Goal: Information Seeking & Learning: Understand process/instructions

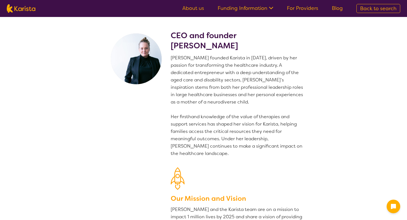
click at [230, 47] on h2 "CEO and founder [PERSON_NAME]" at bounding box center [238, 41] width 135 height 20
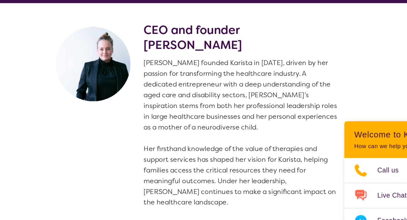
click at [209, 56] on p "[PERSON_NAME] founded Karista in [DATE], driven by her passion for transforming…" at bounding box center [238, 105] width 135 height 103
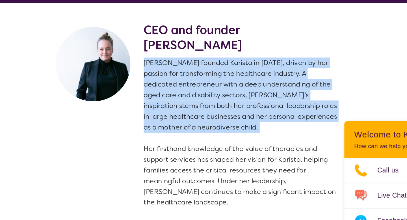
click at [209, 56] on p "[PERSON_NAME] founded Karista in [DATE], driven by her passion for transforming…" at bounding box center [238, 105] width 135 height 103
click at [214, 58] on p "[PERSON_NAME] founded Karista in [DATE], driven by her passion for transforming…" at bounding box center [238, 105] width 135 height 103
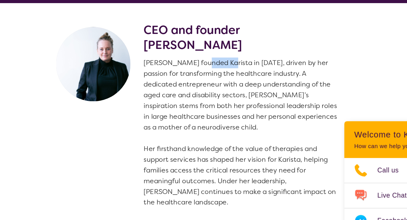
click at [214, 58] on p "[PERSON_NAME] founded Karista in [DATE], driven by her passion for transforming…" at bounding box center [238, 105] width 135 height 103
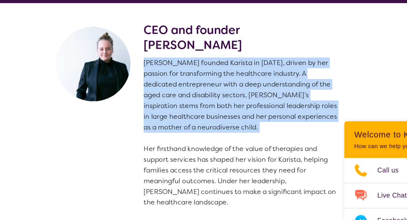
click at [214, 58] on p "[PERSON_NAME] founded Karista in [DATE], driven by her passion for transforming…" at bounding box center [238, 105] width 135 height 103
click at [230, 67] on p "[PERSON_NAME] founded Karista in [DATE], driven by her passion for transforming…" at bounding box center [238, 105] width 135 height 103
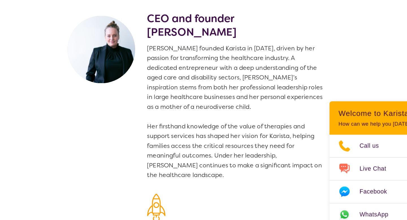
click at [190, 68] on p "[PERSON_NAME] founded Karista in [DATE], driven by her passion for transforming…" at bounding box center [238, 105] width 135 height 103
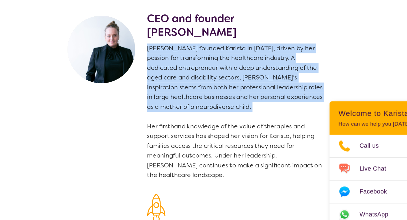
click at [190, 68] on p "[PERSON_NAME] founded Karista in [DATE], driven by her passion for transforming…" at bounding box center [238, 105] width 135 height 103
click at [194, 70] on p "[PERSON_NAME] founded Karista in [DATE], driven by her passion for transforming…" at bounding box center [238, 105] width 135 height 103
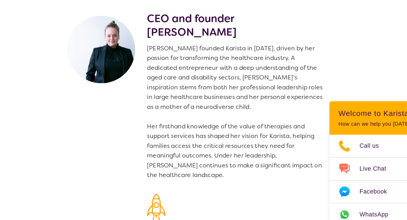
click at [230, 66] on p "[PERSON_NAME] founded Karista in [DATE], driven by her passion for transforming…" at bounding box center [238, 105] width 135 height 103
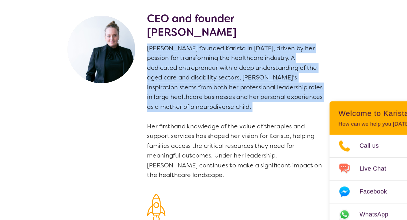
click at [230, 66] on p "[PERSON_NAME] founded Karista in [DATE], driven by her passion for transforming…" at bounding box center [238, 105] width 135 height 103
click at [241, 73] on p "[PERSON_NAME] founded Karista in [DATE], driven by her passion for transforming…" at bounding box center [238, 105] width 135 height 103
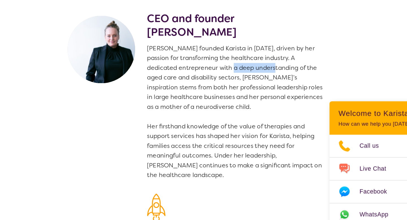
click at [241, 73] on p "[PERSON_NAME] founded Karista in [DATE], driven by her passion for transforming…" at bounding box center [238, 105] width 135 height 103
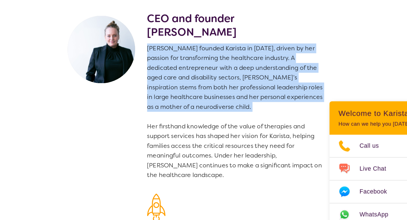
click at [241, 73] on p "[PERSON_NAME] founded Karista in [DATE], driven by her passion for transforming…" at bounding box center [238, 105] width 135 height 103
click at [253, 81] on p "[PERSON_NAME] founded Karista in [DATE], driven by her passion for transforming…" at bounding box center [238, 105] width 135 height 103
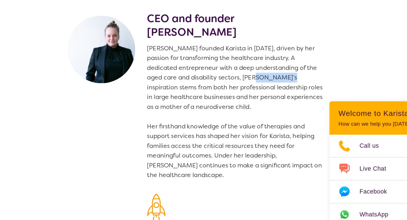
click at [253, 81] on p "[PERSON_NAME] founded Karista in [DATE], driven by her passion for transforming…" at bounding box center [238, 105] width 135 height 103
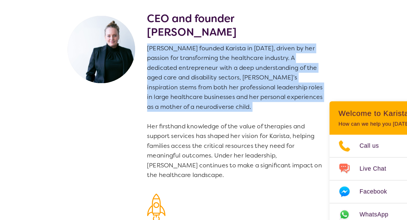
click at [253, 81] on p "[PERSON_NAME] founded Karista in [DATE], driven by her passion for transforming…" at bounding box center [238, 105] width 135 height 103
click at [259, 84] on p "[PERSON_NAME] founded Karista in [DATE], driven by her passion for transforming…" at bounding box center [238, 105] width 135 height 103
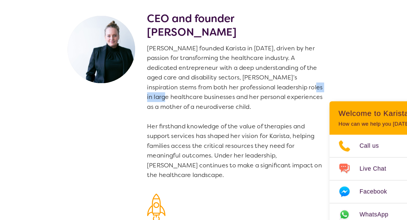
click at [259, 84] on p "[PERSON_NAME] founded Karista in [DATE], driven by her passion for transforming…" at bounding box center [238, 105] width 135 height 103
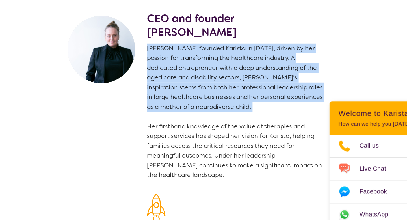
click at [259, 84] on p "[PERSON_NAME] founded Karista in [DATE], driven by her passion for transforming…" at bounding box center [238, 105] width 135 height 103
click at [263, 84] on p "[PERSON_NAME] founded Karista in [DATE], driven by her passion for transforming…" at bounding box center [238, 105] width 135 height 103
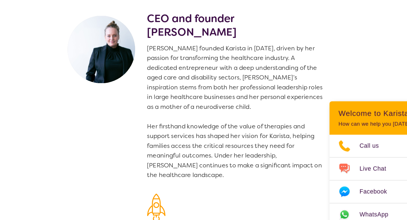
click at [215, 97] on p "[PERSON_NAME] founded Karista in [DATE], driven by her passion for transforming…" at bounding box center [238, 105] width 135 height 103
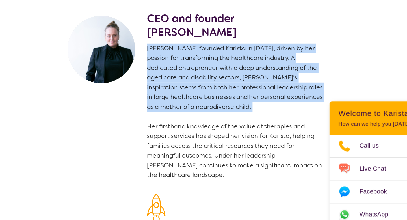
click at [215, 97] on p "[PERSON_NAME] founded Karista in [DATE], driven by her passion for transforming…" at bounding box center [238, 105] width 135 height 103
click at [220, 97] on p "[PERSON_NAME] founded Karista in [DATE], driven by her passion for transforming…" at bounding box center [238, 105] width 135 height 103
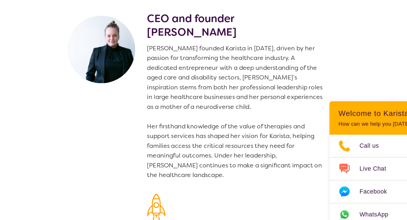
click at [209, 76] on p "[PERSON_NAME] founded Karista in [DATE], driven by her passion for transforming…" at bounding box center [238, 105] width 135 height 103
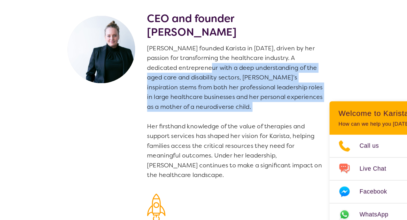
drag, startPoint x: 209, startPoint y: 76, endPoint x: 246, endPoint y: 104, distance: 45.8
click at [246, 104] on p "[PERSON_NAME] founded Karista in [DATE], driven by her passion for transforming…" at bounding box center [238, 105] width 135 height 103
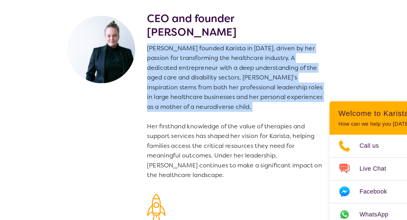
click at [246, 104] on p "[PERSON_NAME] founded Karista in [DATE], driven by her passion for transforming…" at bounding box center [238, 105] width 135 height 103
click at [250, 105] on p "[PERSON_NAME] founded Karista in [DATE], driven by her passion for transforming…" at bounding box center [238, 105] width 135 height 103
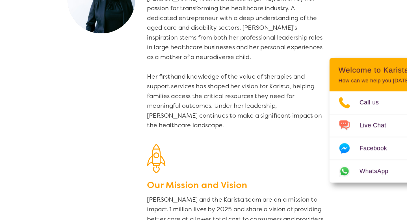
scroll to position [12, 0]
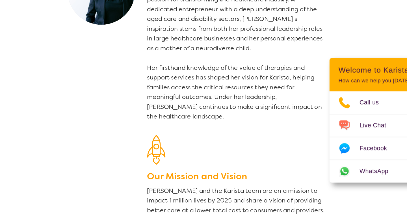
click at [222, 103] on p "[PERSON_NAME] founded Karista in [DATE], driven by her passion for transforming…" at bounding box center [238, 94] width 135 height 103
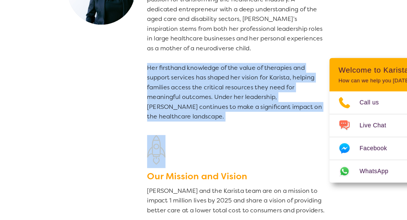
click at [222, 103] on p "[PERSON_NAME] founded Karista in [DATE], driven by her passion for transforming…" at bounding box center [238, 94] width 135 height 103
click at [223, 104] on p "[PERSON_NAME] founded Karista in [DATE], driven by her passion for transforming…" at bounding box center [238, 94] width 135 height 103
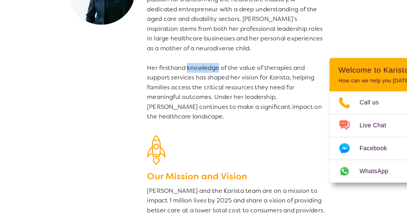
click at [223, 104] on p "[PERSON_NAME] founded Karista in [DATE], driven by her passion for transforming…" at bounding box center [238, 94] width 135 height 103
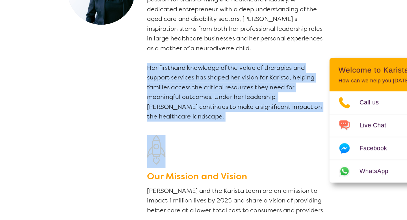
click at [223, 104] on p "[PERSON_NAME] founded Karista in [DATE], driven by her passion for transforming…" at bounding box center [238, 94] width 135 height 103
click at [241, 116] on p "[PERSON_NAME] founded Karista in [DATE], driven by her passion for transforming…" at bounding box center [238, 94] width 135 height 103
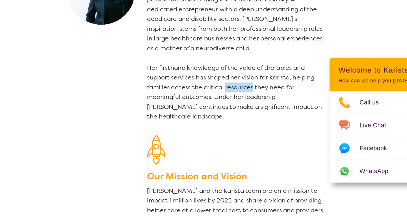
click at [241, 116] on p "[PERSON_NAME] founded Karista in [DATE], driven by her passion for transforming…" at bounding box center [238, 94] width 135 height 103
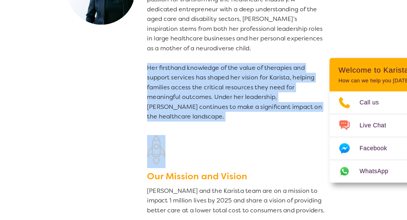
click at [241, 116] on p "[PERSON_NAME] founded Karista in [DATE], driven by her passion for transforming…" at bounding box center [238, 94] width 135 height 103
click at [249, 120] on p "[PERSON_NAME] founded Karista in [DATE], driven by her passion for transforming…" at bounding box center [238, 94] width 135 height 103
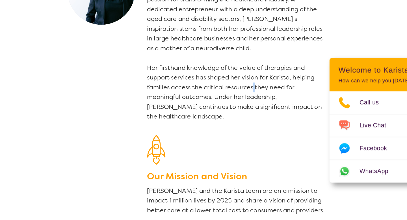
click at [249, 120] on p "[PERSON_NAME] founded Karista in [DATE], driven by her passion for transforming…" at bounding box center [238, 94] width 135 height 103
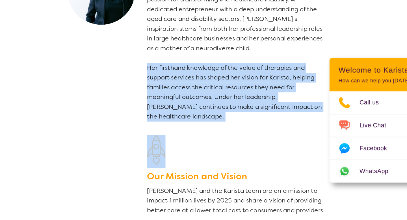
click at [249, 120] on p "[PERSON_NAME] founded Karista in [DATE], driven by her passion for transforming…" at bounding box center [238, 94] width 135 height 103
click at [255, 124] on p "[PERSON_NAME] founded Karista in [DATE], driven by her passion for transforming…" at bounding box center [238, 94] width 135 height 103
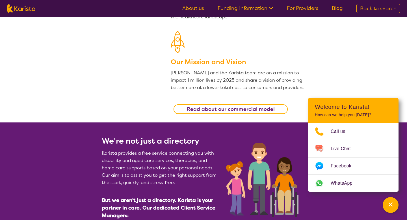
click at [232, 111] on b "Read about our commercial model" at bounding box center [231, 109] width 88 height 7
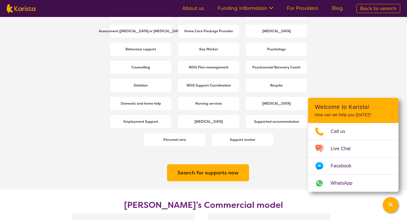
scroll to position [997, 0]
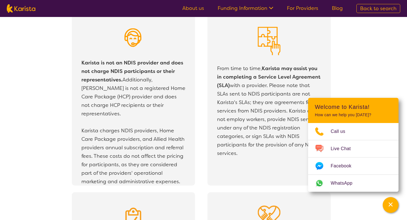
click at [116, 89] on p "Karista is not an NDIS provider and does not charge NDIS participants or their …" at bounding box center [133, 88] width 104 height 59
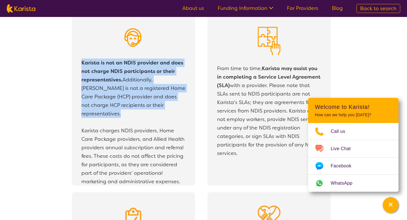
click at [116, 89] on p "Karista is not an NDIS provider and does not charge NDIS participants or their …" at bounding box center [133, 88] width 104 height 59
click at [146, 105] on p "Karista is not an NDIS provider and does not charge NDIS participants or their …" at bounding box center [133, 88] width 104 height 59
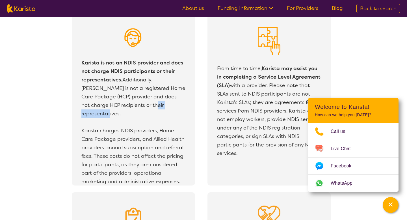
click at [146, 105] on p "Karista is not an NDIS provider and does not charge NDIS participants or their …" at bounding box center [133, 88] width 104 height 59
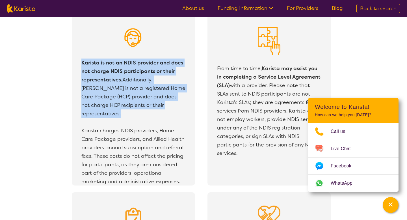
click at [146, 105] on p "Karista is not an NDIS provider and does not charge NDIS participants or their …" at bounding box center [133, 88] width 104 height 59
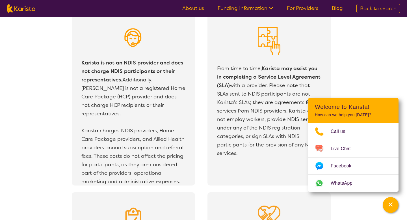
click at [151, 138] on p "Karista charges NDIS providers, Home Care Package providers, and Allied Health …" at bounding box center [133, 155] width 104 height 59
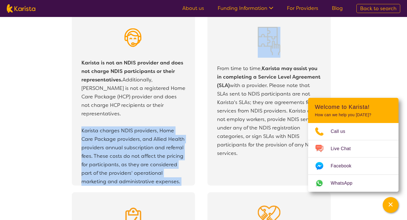
click at [151, 138] on p "Karista charges NDIS providers, Home Care Package providers, and Allied Health …" at bounding box center [133, 155] width 104 height 59
click at [164, 142] on p "Karista charges NDIS providers, Home Care Package providers, and Allied Health …" at bounding box center [133, 155] width 104 height 59
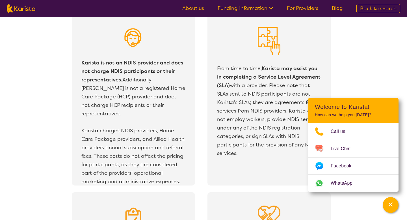
click at [134, 64] on b "Karista is not an NDIS provider and does not charge NDIS participants or their …" at bounding box center [132, 71] width 102 height 24
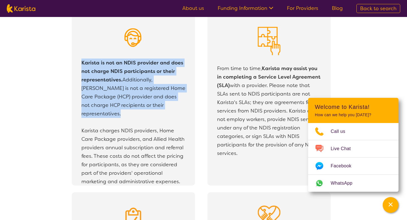
click at [134, 64] on b "Karista is not an NDIS provider and does not charge NDIS participants or their …" at bounding box center [132, 71] width 102 height 24
click at [138, 69] on b "Karista is not an NDIS provider and does not charge NDIS participants or their …" at bounding box center [132, 71] width 102 height 24
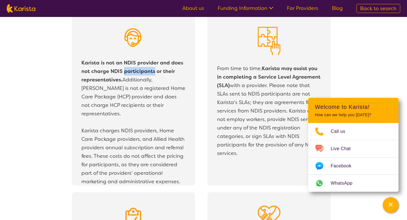
click at [138, 69] on b "Karista is not an NDIS provider and does not charge NDIS participants or their …" at bounding box center [132, 71] width 102 height 24
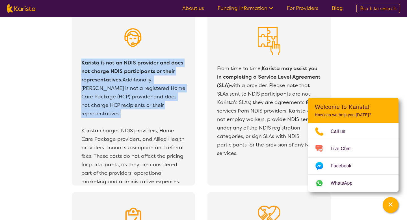
click at [138, 69] on b "Karista is not an NDIS provider and does not charge NDIS participants or their …" at bounding box center [132, 71] width 102 height 24
click at [83, 60] on b "Karista is not an NDIS provider and does not charge NDIS participants or their …" at bounding box center [132, 71] width 102 height 24
drag, startPoint x: 83, startPoint y: 60, endPoint x: 175, endPoint y: 107, distance: 103.6
click at [175, 107] on p "Karista is not an NDIS provider and does not charge NDIS participants or their …" at bounding box center [133, 88] width 104 height 59
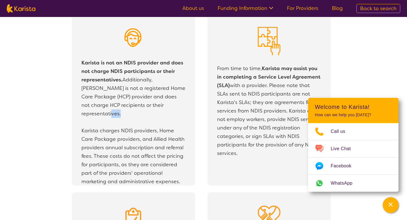
click at [175, 107] on p "Karista is not an NDIS provider and does not charge NDIS participants or their …" at bounding box center [133, 88] width 104 height 59
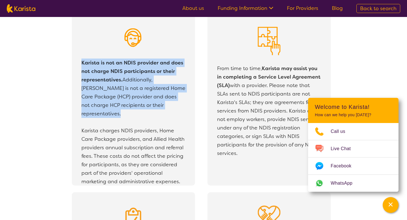
click at [175, 107] on p "Karista is not an NDIS provider and does not charge NDIS participants or their …" at bounding box center [133, 88] width 104 height 59
click at [184, 108] on p "Karista is not an NDIS provider and does not charge NDIS participants or their …" at bounding box center [133, 88] width 104 height 59
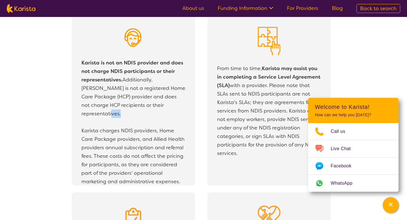
click at [184, 108] on p "Karista is not an NDIS provider and does not charge NDIS participants or their …" at bounding box center [133, 88] width 104 height 59
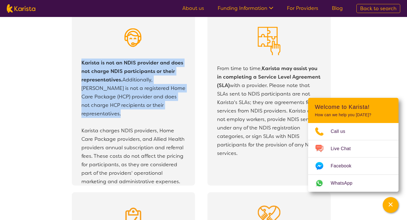
click at [184, 108] on p "Karista is not an NDIS provider and does not charge NDIS participants or their …" at bounding box center [133, 88] width 104 height 59
click at [187, 109] on div "Karista is not an NDIS provider and does not charge NDIS participants or their …" at bounding box center [133, 100] width 123 height 172
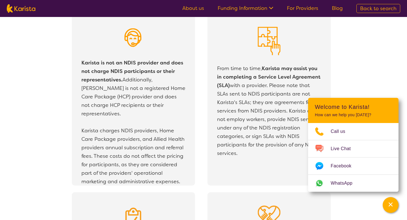
scroll to position [1036, 0]
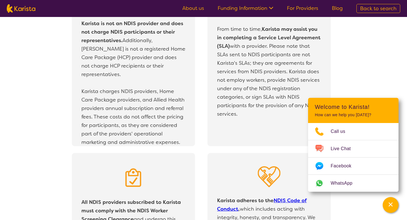
click at [138, 100] on p "Karista charges NDIS providers, Home Care Package providers, and Allied Health …" at bounding box center [133, 116] width 104 height 59
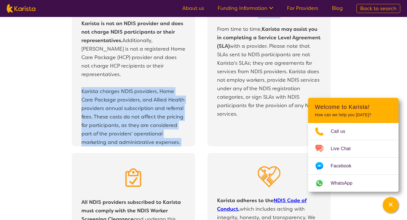
click at [138, 100] on p "Karista charges NDIS providers, Home Care Package providers, and Allied Health …" at bounding box center [133, 116] width 104 height 59
click at [143, 101] on p "Karista charges NDIS providers, Home Care Package providers, and Allied Health …" at bounding box center [133, 116] width 104 height 59
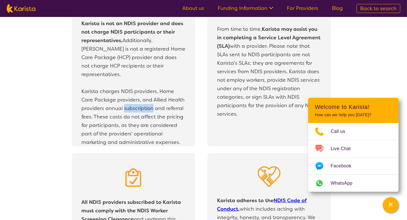
click at [143, 101] on p "Karista charges NDIS providers, Home Care Package providers, and Allied Health …" at bounding box center [133, 116] width 104 height 59
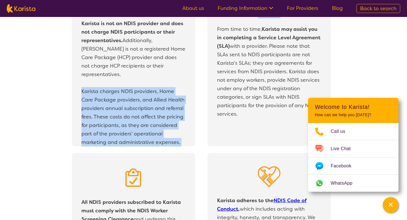
click at [143, 101] on p "Karista charges NDIS providers, Home Care Package providers, and Allied Health …" at bounding box center [133, 116] width 104 height 59
click at [172, 113] on p "Karista charges NDIS providers, Home Care Package providers, and Allied Health …" at bounding box center [133, 116] width 104 height 59
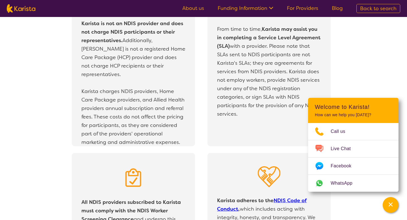
scroll to position [1077, 0]
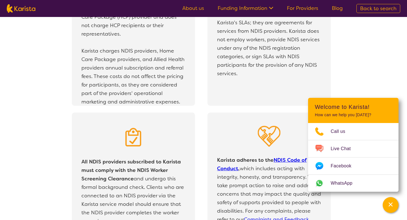
click at [175, 85] on p "Karista charges NDIS providers, Home Care Package providers, and Allied Health …" at bounding box center [133, 76] width 104 height 59
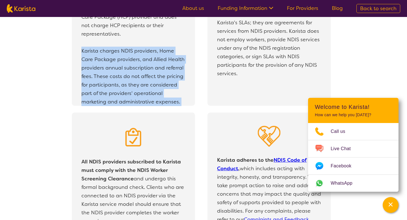
click at [175, 85] on p "Karista charges NDIS providers, Home Care Package providers, and Allied Health …" at bounding box center [133, 76] width 104 height 59
click at [176, 85] on p "Karista charges NDIS providers, Home Care Package providers, and Allied Health …" at bounding box center [133, 76] width 104 height 59
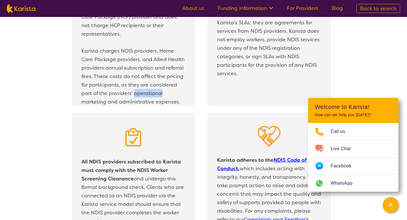
click at [176, 85] on p "Karista charges NDIS providers, Home Care Package providers, and Allied Health …" at bounding box center [133, 76] width 104 height 59
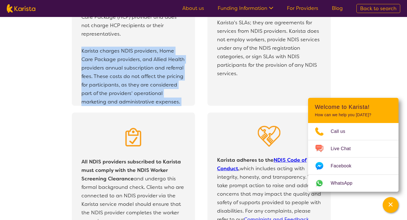
click at [176, 85] on p "Karista charges NDIS providers, Home Care Package providers, and Allied Health …" at bounding box center [133, 76] width 104 height 59
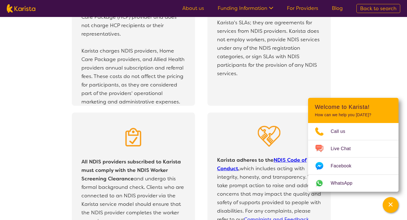
click at [300, 62] on p "From time to time, [PERSON_NAME] may assist you in completing a Service Level A…" at bounding box center [269, 30] width 104 height 93
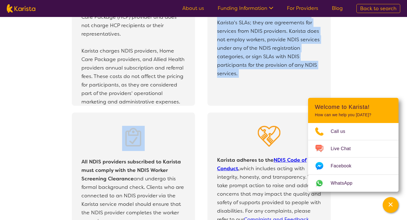
click at [300, 62] on p "From time to time, [PERSON_NAME] may assist you in completing a Service Level A…" at bounding box center [269, 30] width 104 height 93
click at [305, 63] on p "From time to time, [PERSON_NAME] may assist you in completing a Service Level A…" at bounding box center [269, 30] width 104 height 93
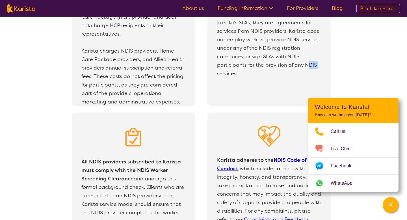
click at [305, 63] on p "From time to time, [PERSON_NAME] may assist you in completing a Service Level A…" at bounding box center [269, 30] width 104 height 93
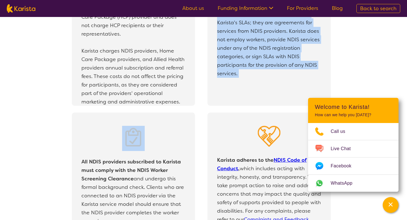
click at [305, 63] on p "From time to time, [PERSON_NAME] may assist you in completing a Service Level A…" at bounding box center [269, 30] width 104 height 93
click at [308, 64] on p "From time to time, [PERSON_NAME] may assist you in completing a Service Level A…" at bounding box center [269, 30] width 104 height 93
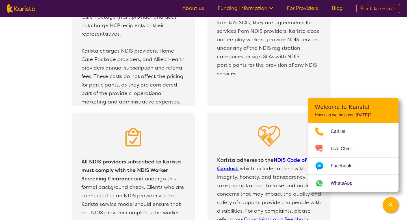
scroll to position [1052, 0]
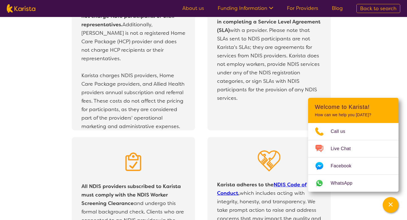
click at [274, 66] on p "From time to time, [PERSON_NAME] may assist you in completing a Service Level A…" at bounding box center [269, 55] width 104 height 93
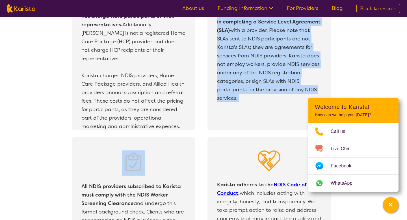
click at [274, 66] on p "From time to time, [PERSON_NAME] may assist you in completing a Service Level A…" at bounding box center [269, 55] width 104 height 93
click at [281, 69] on p "From time to time, [PERSON_NAME] may assist you in completing a Service Level A…" at bounding box center [269, 55] width 104 height 93
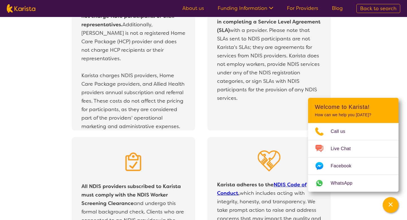
scroll to position [1032, 0]
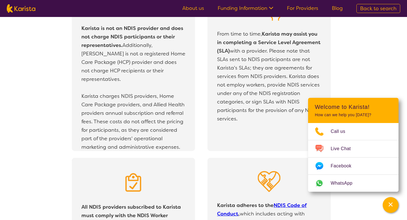
click at [271, 65] on p "From time to time, [PERSON_NAME] may assist you in completing a Service Level A…" at bounding box center [269, 76] width 104 height 93
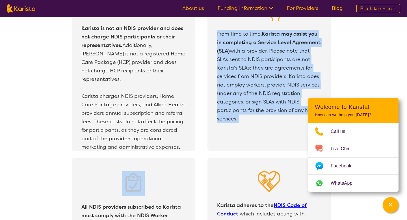
click at [271, 65] on p "From time to time, [PERSON_NAME] may assist you in completing a Service Level A…" at bounding box center [269, 76] width 104 height 93
click at [276, 66] on p "From time to time, [PERSON_NAME] may assist you in completing a Service Level A…" at bounding box center [269, 76] width 104 height 93
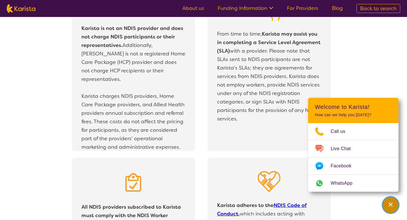
click at [390, 203] on icon "Channel Menu" at bounding box center [391, 205] width 6 height 6
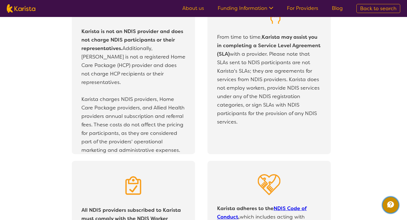
scroll to position [991, 0]
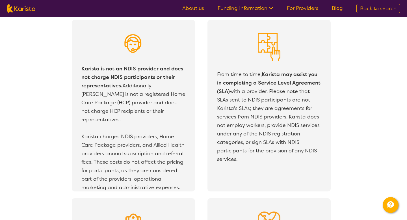
click at [265, 103] on p "From time to time, [PERSON_NAME] may assist you in completing a Service Level A…" at bounding box center [269, 116] width 104 height 93
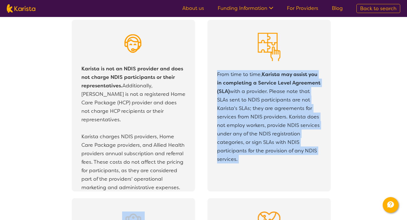
click at [265, 103] on p "From time to time, [PERSON_NAME] may assist you in completing a Service Level A…" at bounding box center [269, 116] width 104 height 93
click at [266, 104] on p "From time to time, [PERSON_NAME] may assist you in completing a Service Level A…" at bounding box center [269, 116] width 104 height 93
